Goal: Transaction & Acquisition: Purchase product/service

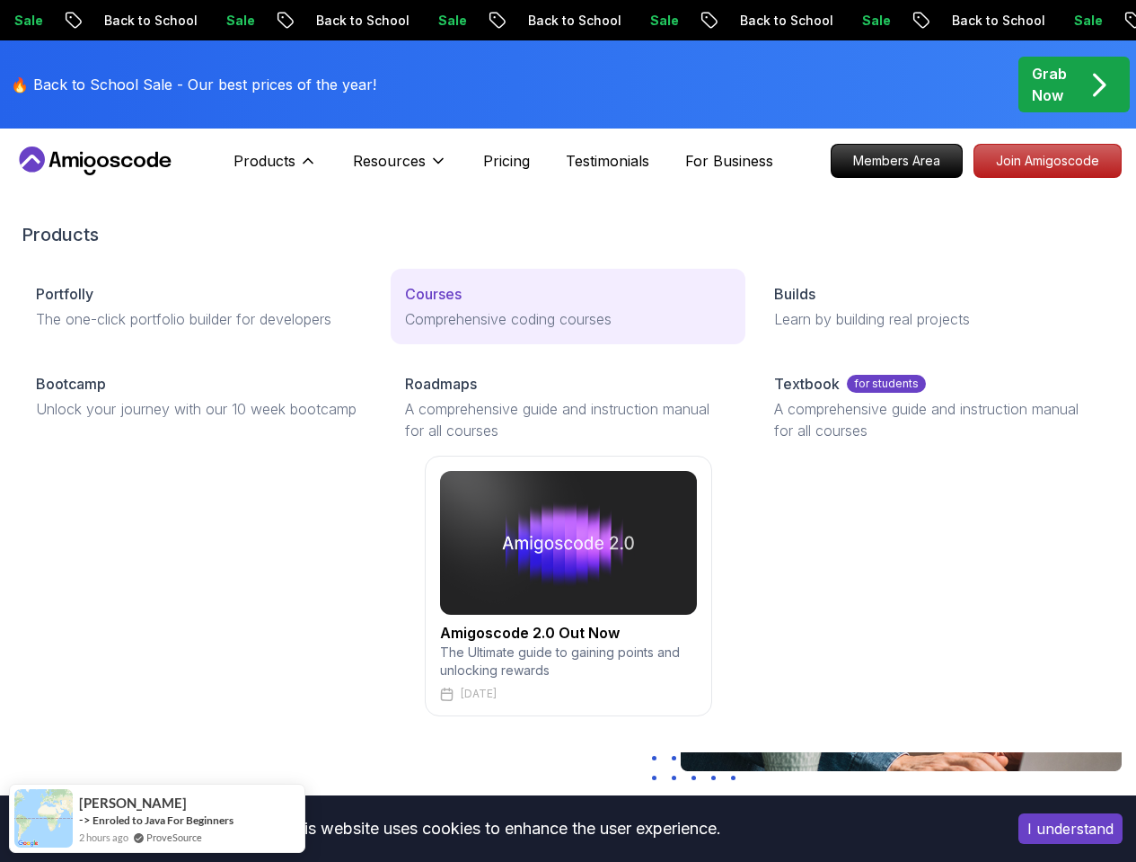
click at [391, 334] on link "Courses Comprehensive coding courses" at bounding box center [568, 306] width 355 height 75
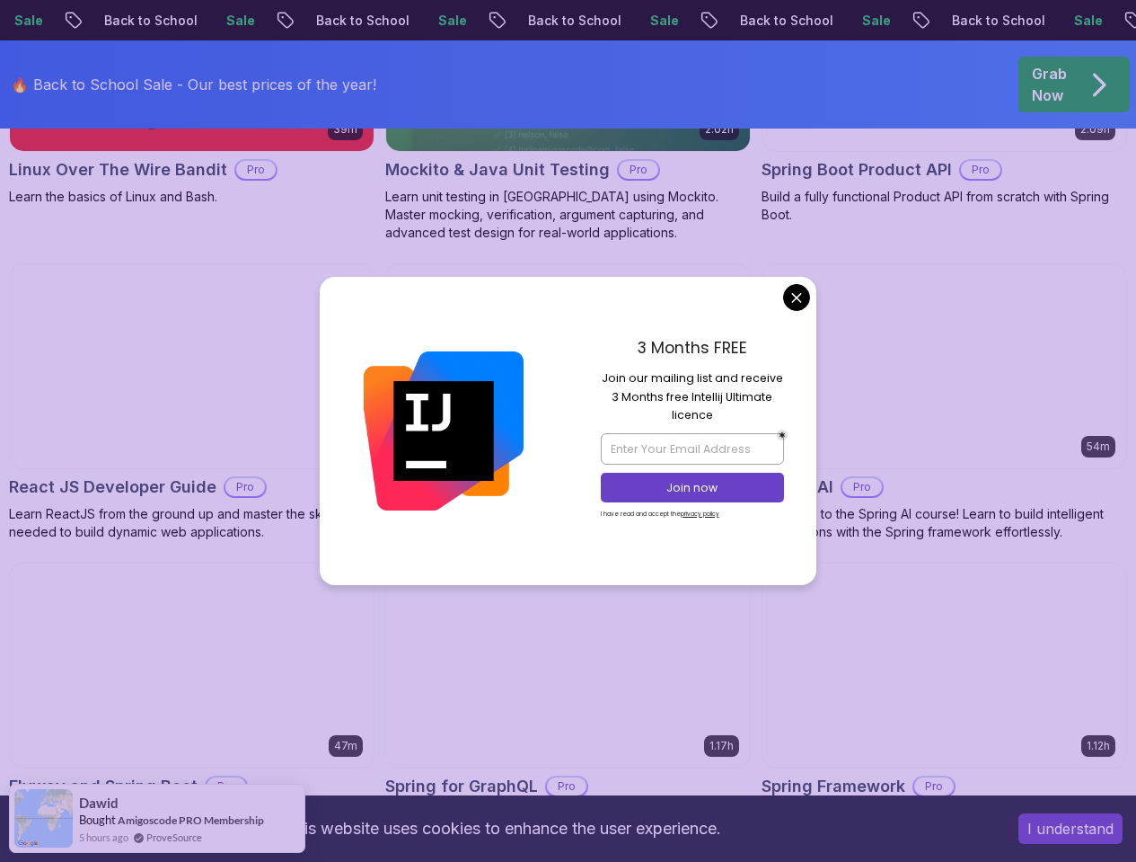
scroll to position [4467, 0]
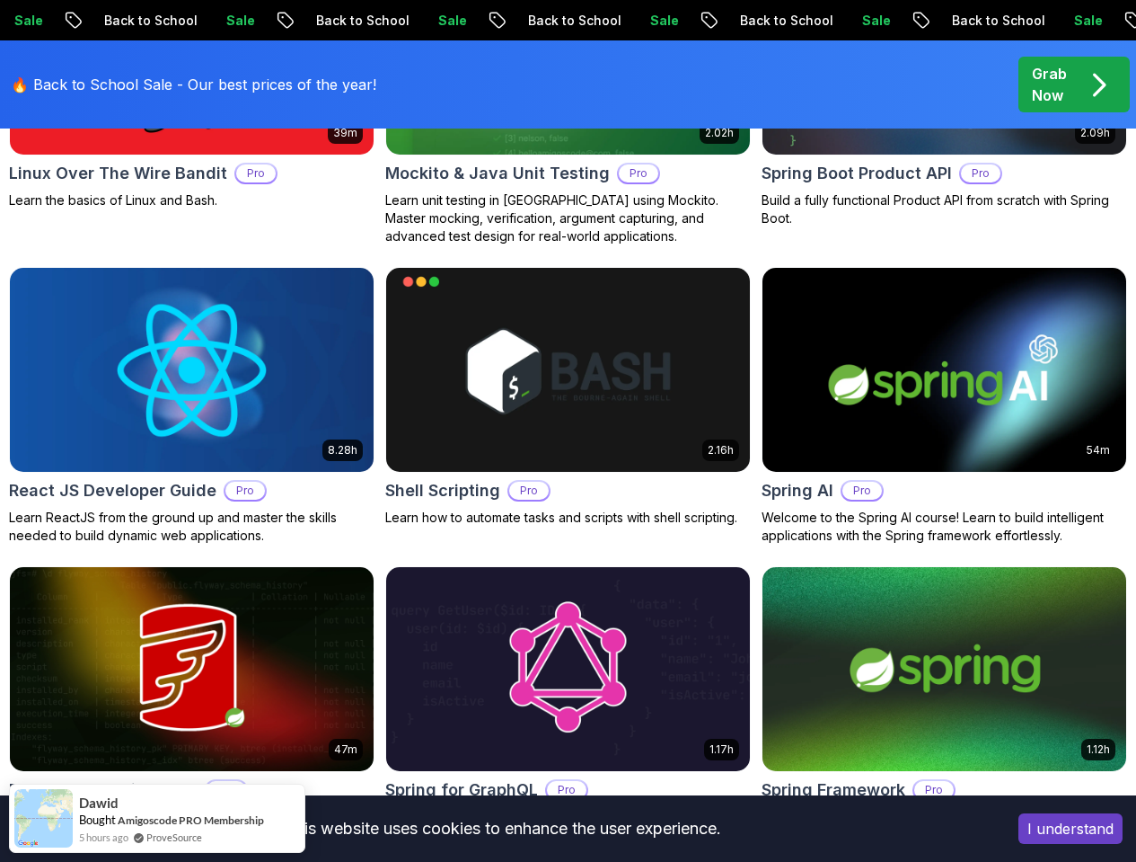
click at [788, 295] on body "Sale Back to School Sale Back to School Sale Back to School Sale Back to School…" at bounding box center [568, 520] width 1136 height 9974
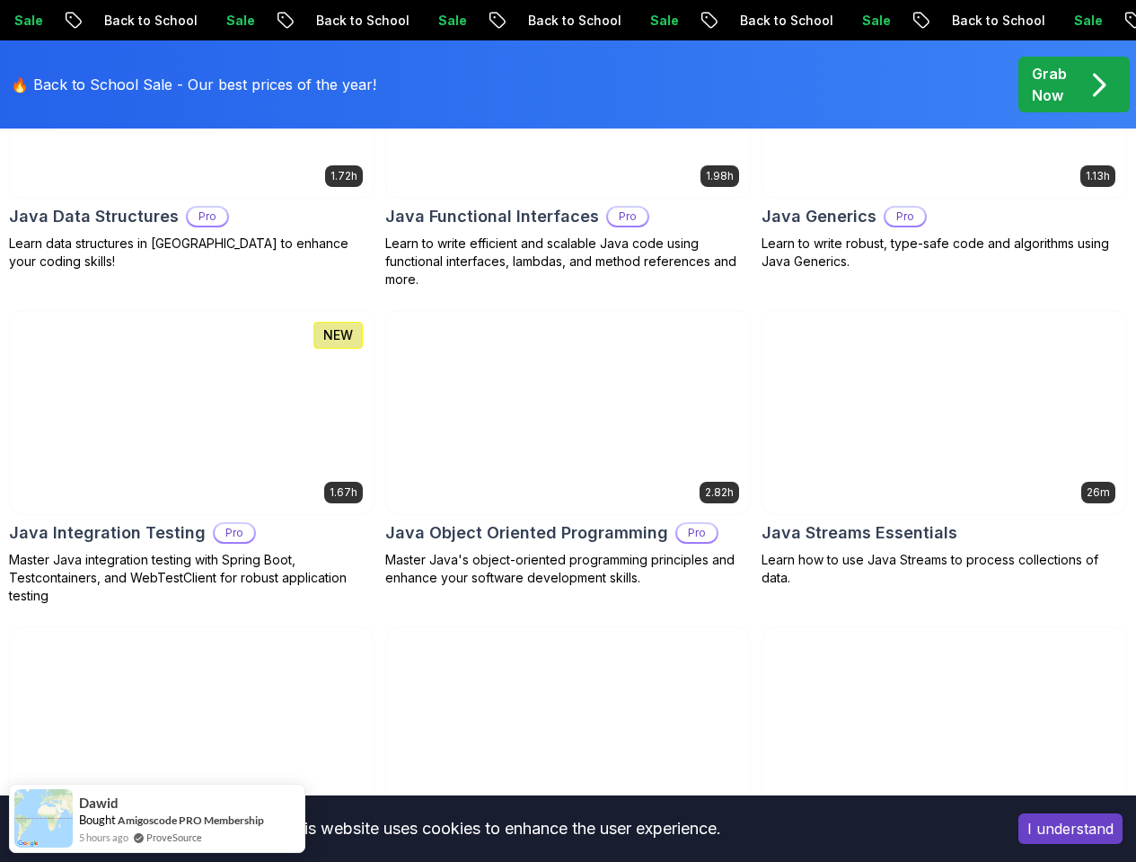
scroll to position [2742, 0]
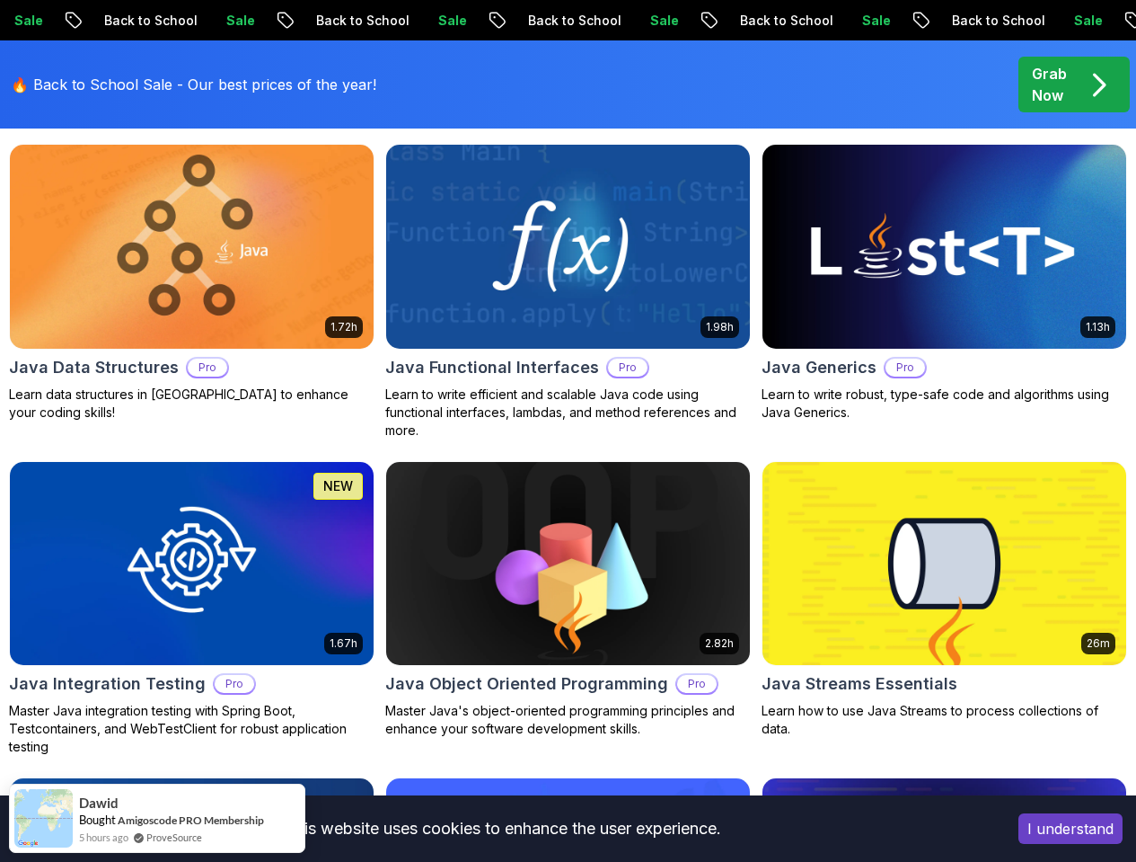
click at [1056, 88] on p "Grab Now" at bounding box center [1049, 84] width 35 height 43
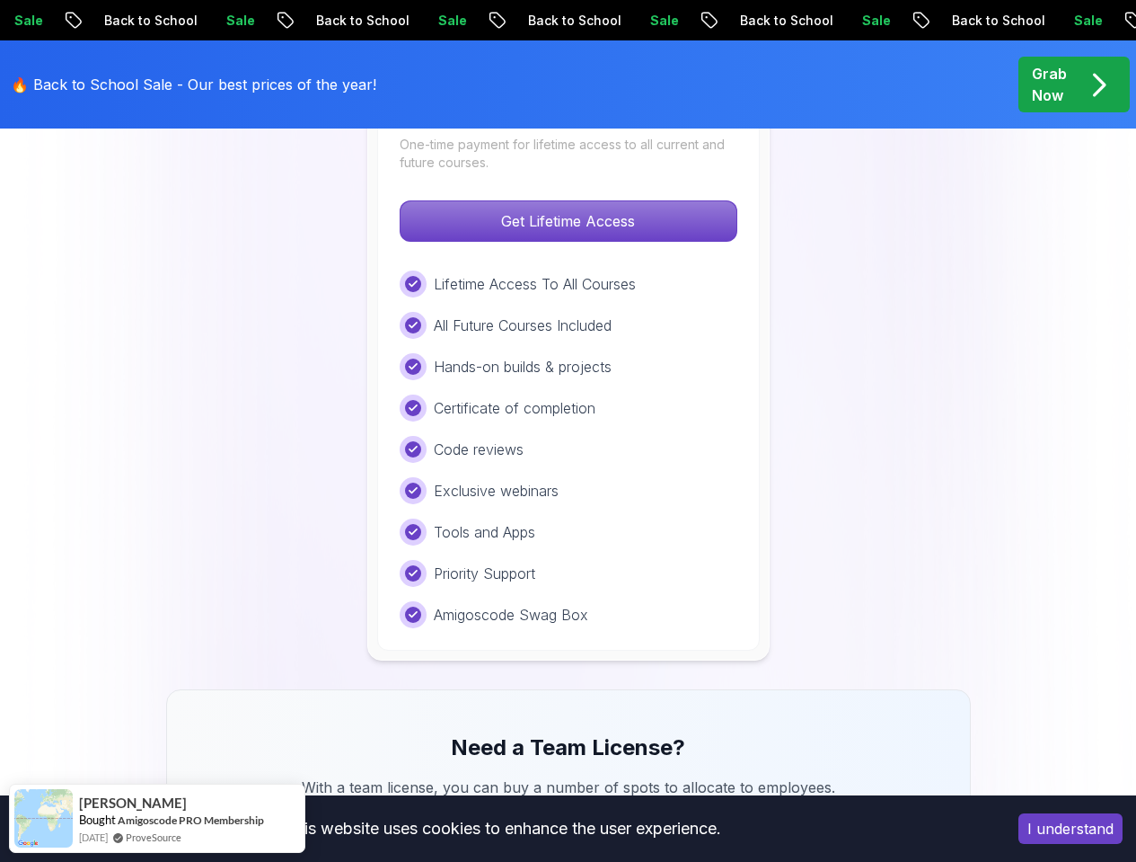
scroll to position [1495, 0]
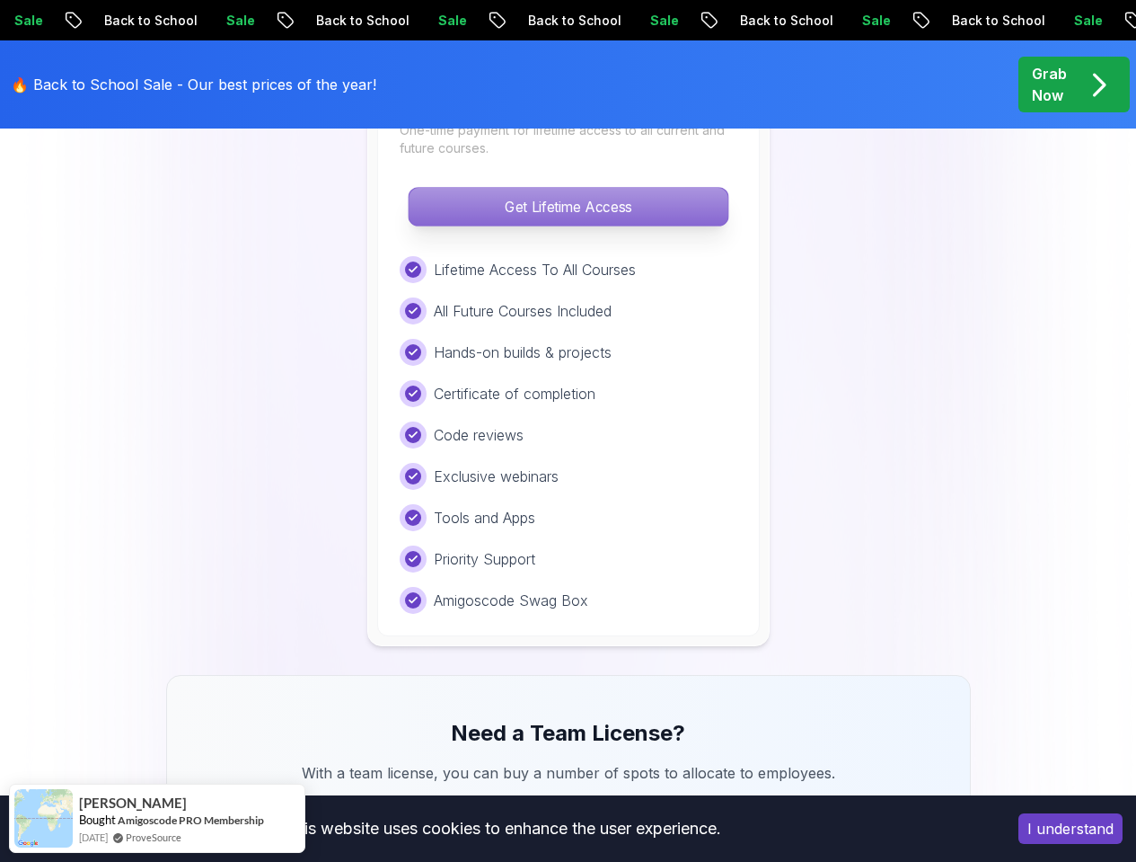
click at [644, 217] on p "Get Lifetime Access" at bounding box center [568, 207] width 319 height 38
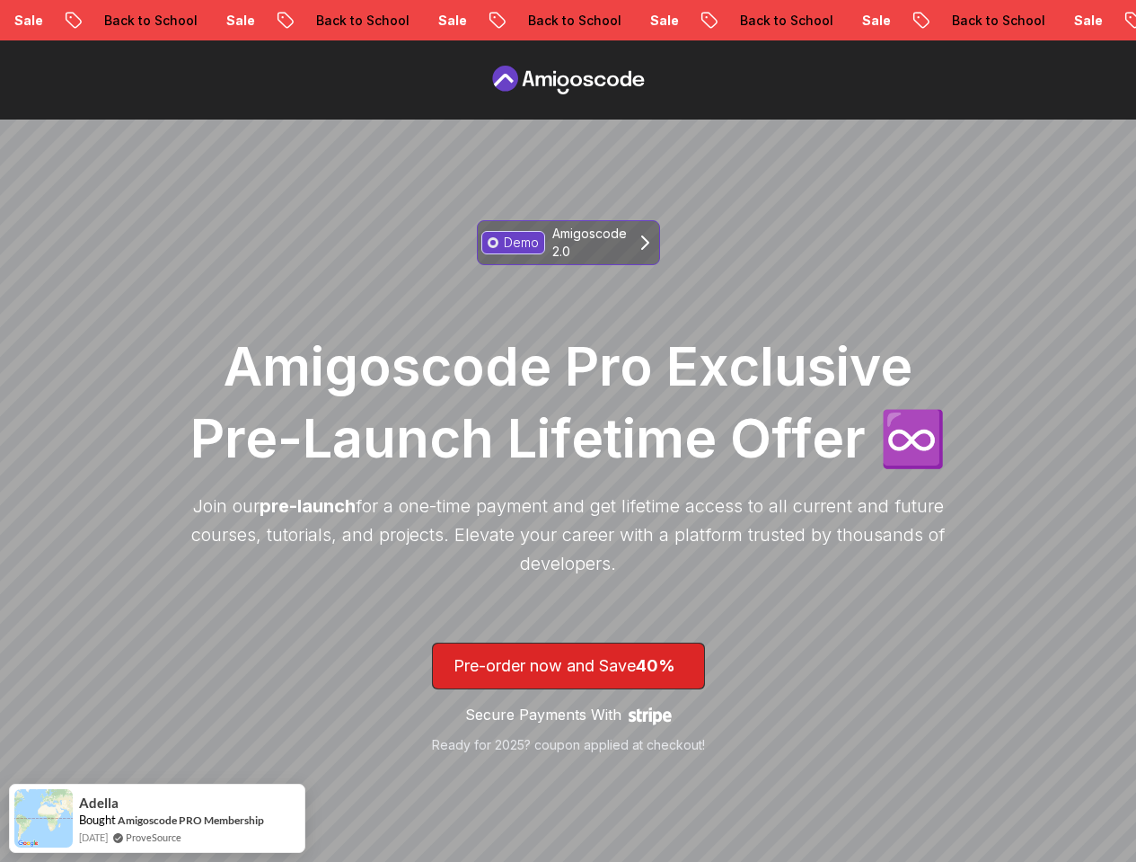
click at [555, 243] on p "Amigoscode 2.0" at bounding box center [589, 243] width 75 height 36
click at [508, 236] on p "Demo" at bounding box center [521, 243] width 35 height 18
click at [631, 220] on link "Demo Amigoscode 2.0" at bounding box center [568, 242] width 183 height 45
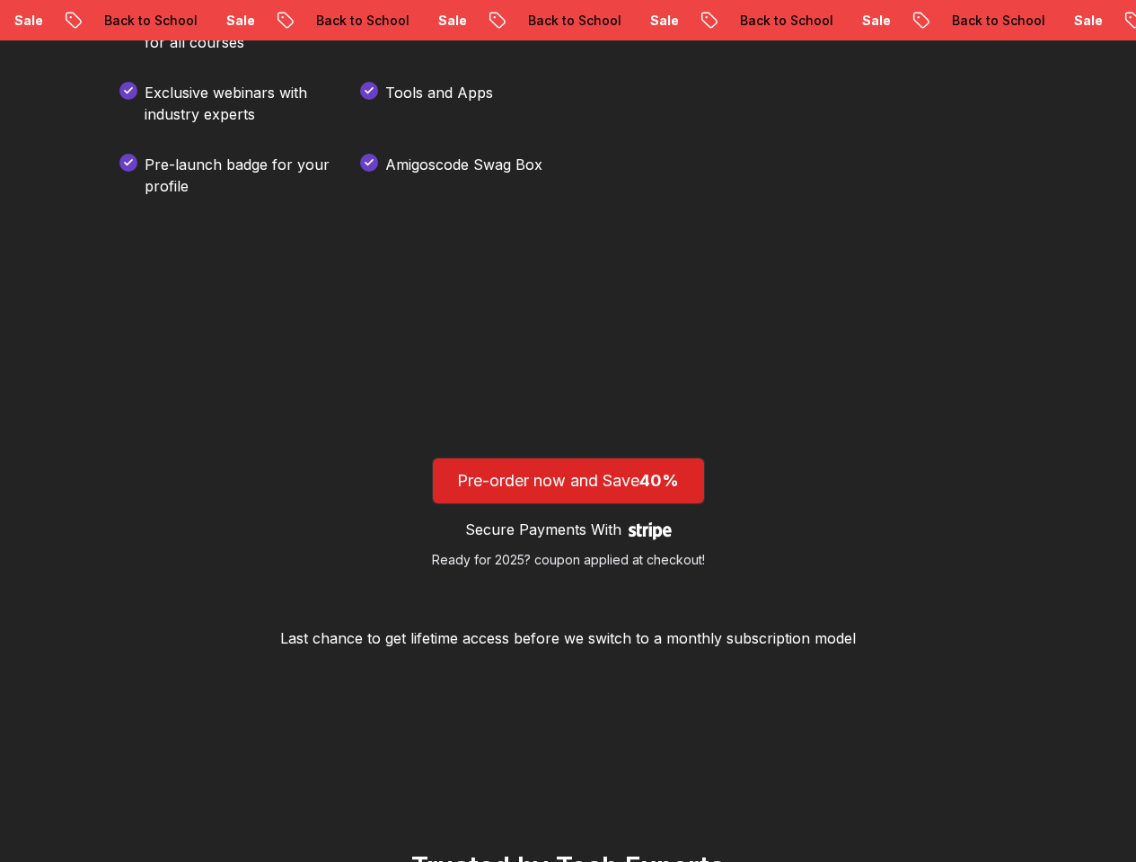
scroll to position [2704, 0]
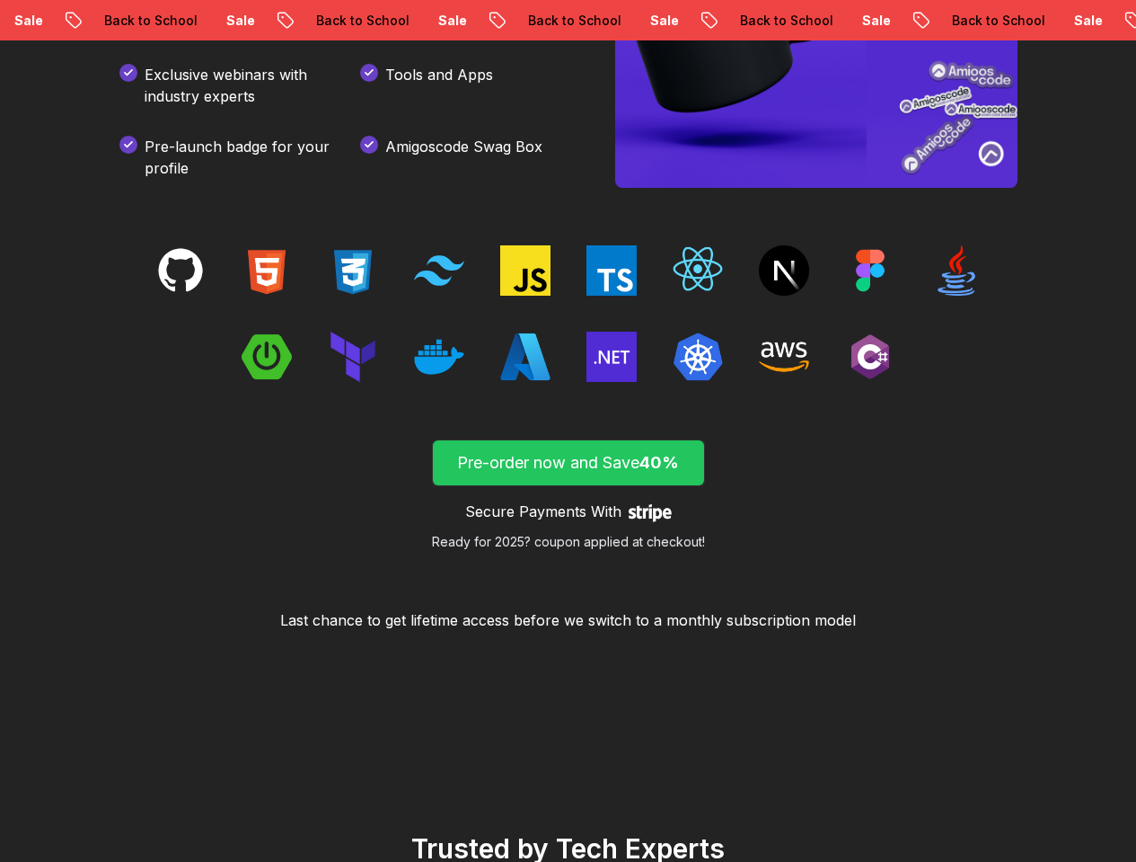
click at [610, 475] on p "Pre-order now and Save 40%" at bounding box center [569, 462] width 230 height 25
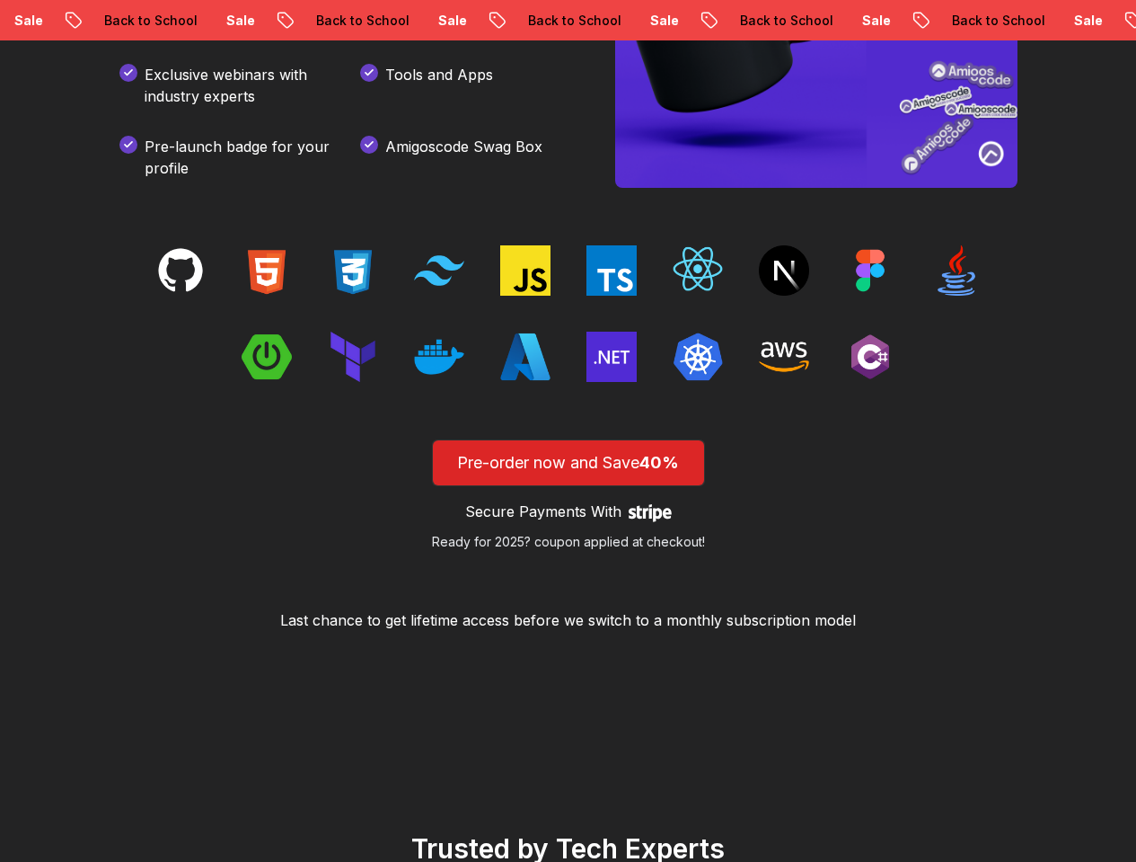
scroll to position [2605, 0]
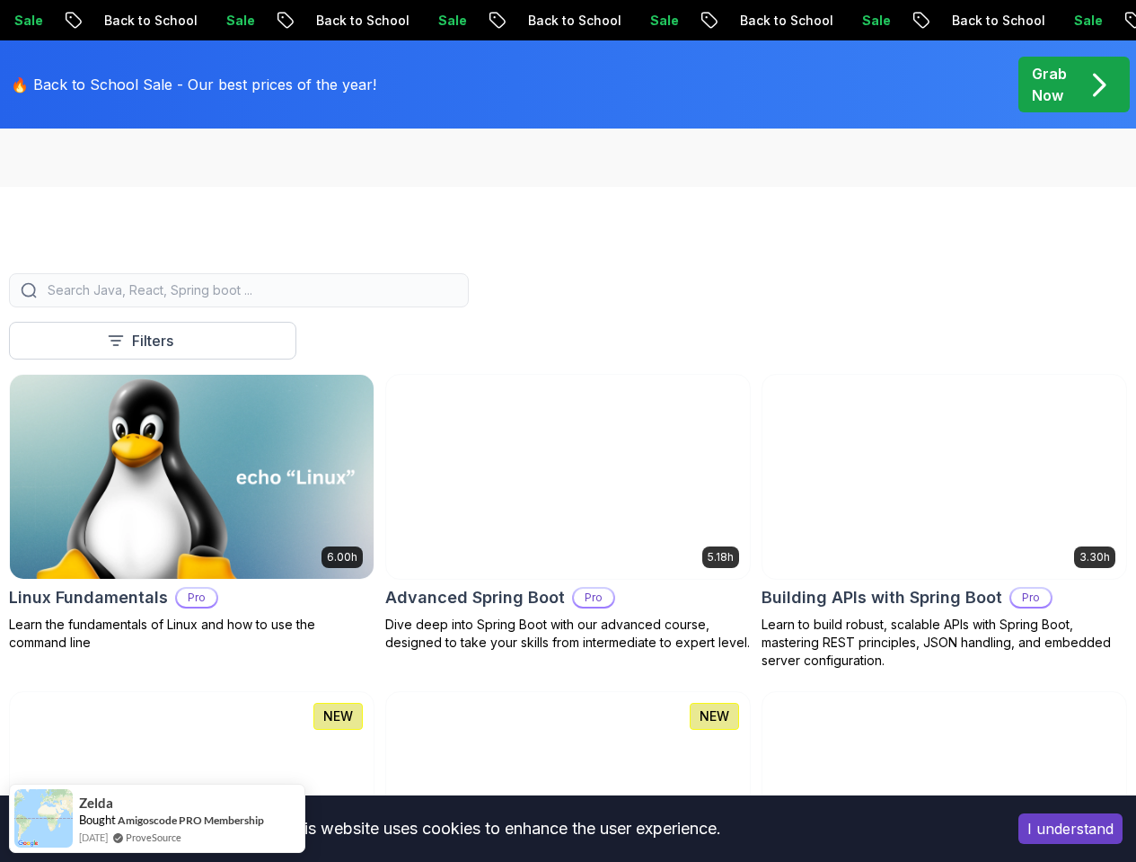
scroll to position [458, 0]
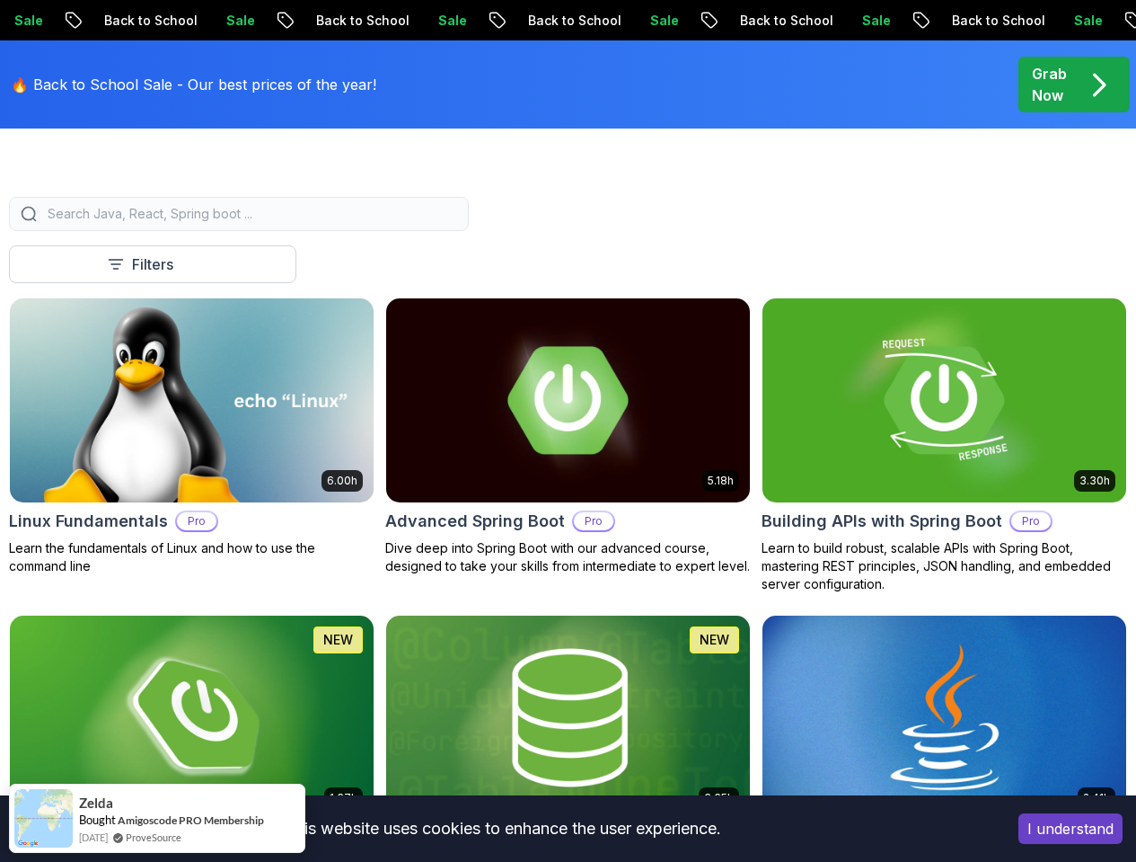
click at [0, 0] on p "Richard" at bounding box center [0, 0] width 0 height 0
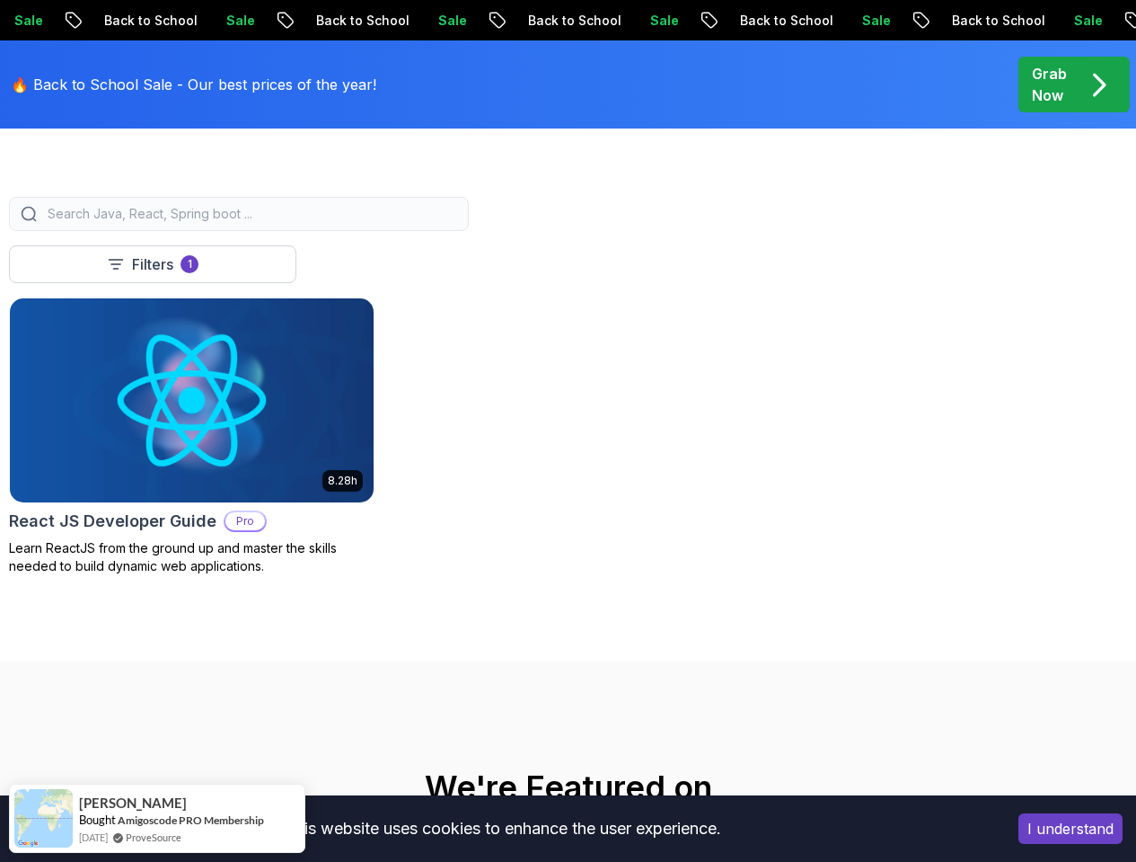
click at [0, 0] on p "Richard" at bounding box center [0, 0] width 0 height 0
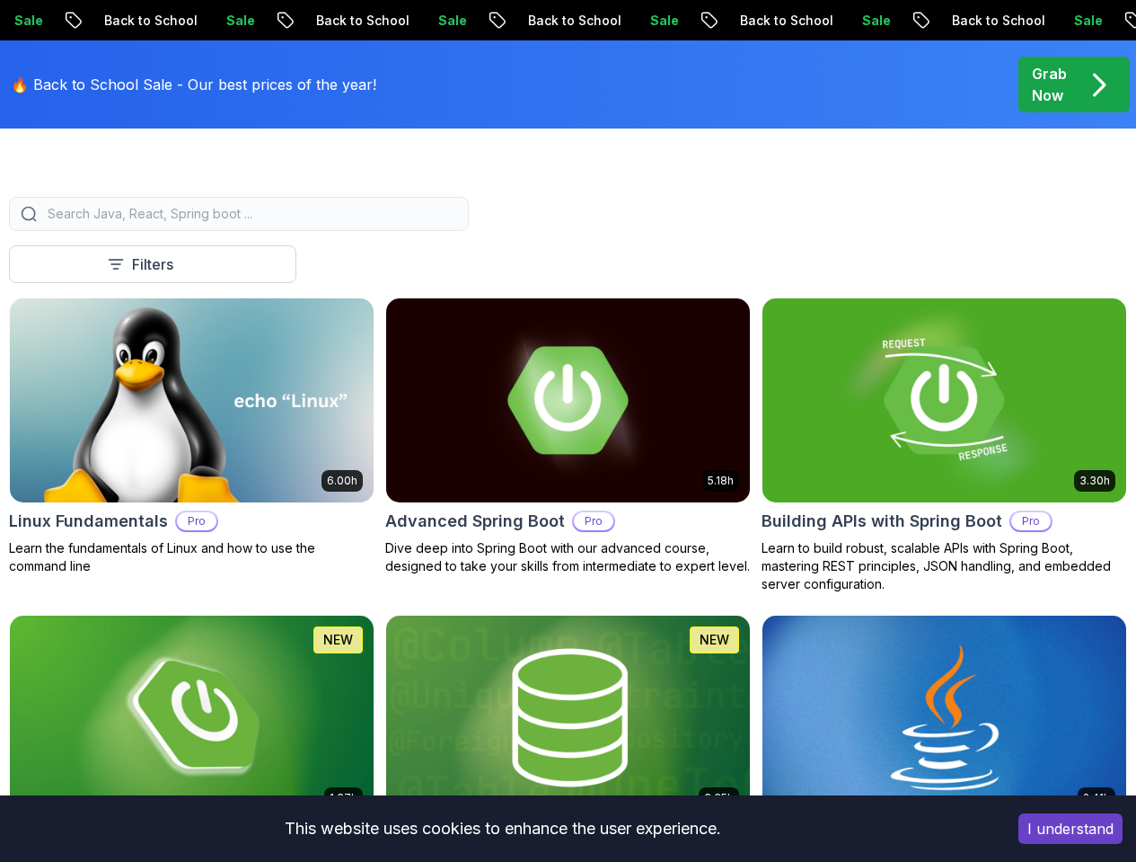
click at [0, 0] on p "Abz" at bounding box center [0, 0] width 0 height 0
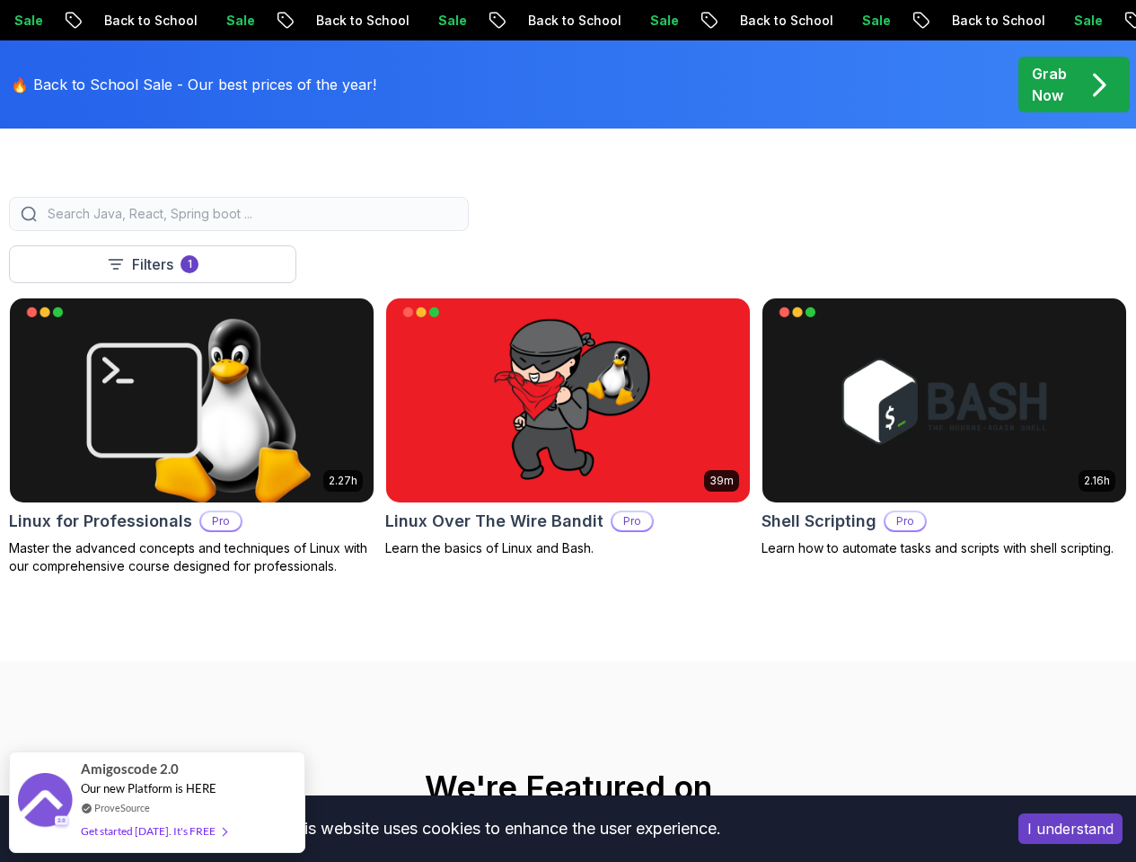
click at [0, 0] on p "Abz" at bounding box center [0, 0] width 0 height 0
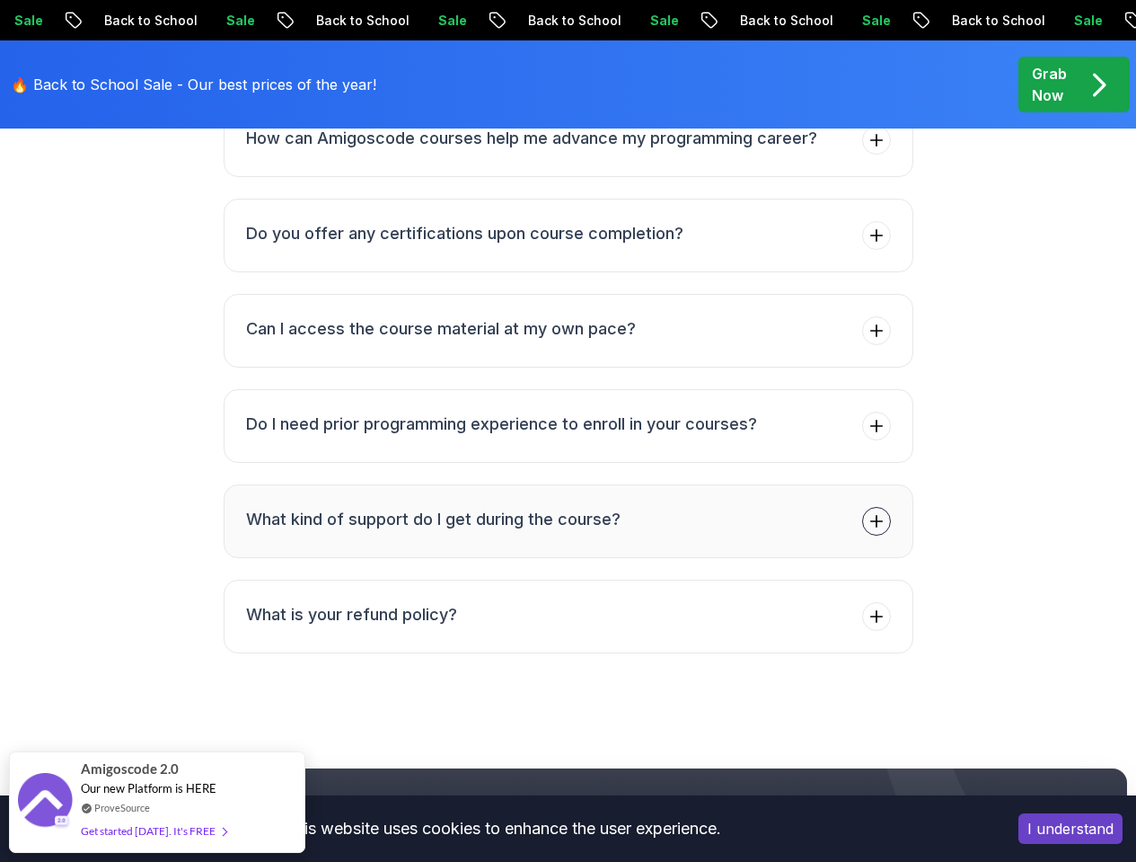
scroll to position [8139, 0]
